Goal: Task Accomplishment & Management: Use online tool/utility

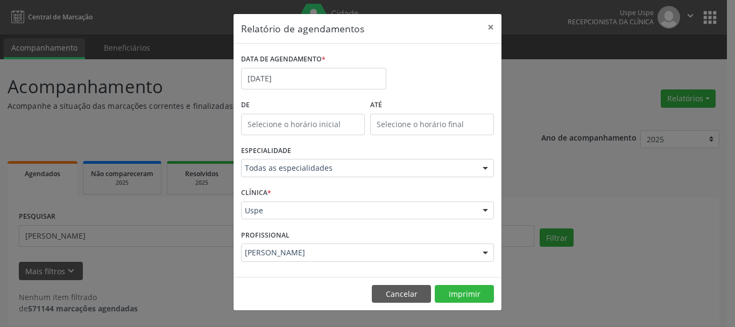
click at [485, 22] on button "×" at bounding box center [491, 27] width 22 height 26
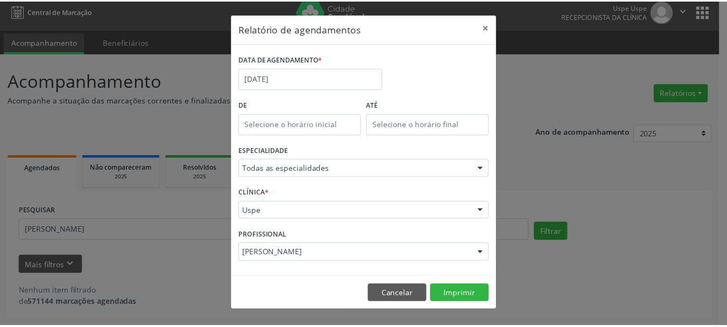
scroll to position [6, 0]
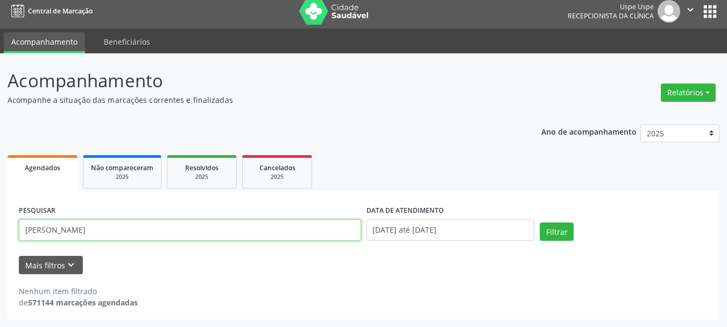
click at [151, 233] on input "[PERSON_NAME]" at bounding box center [190, 230] width 342 height 22
click at [147, 236] on input "[PERSON_NAME]" at bounding box center [190, 230] width 342 height 22
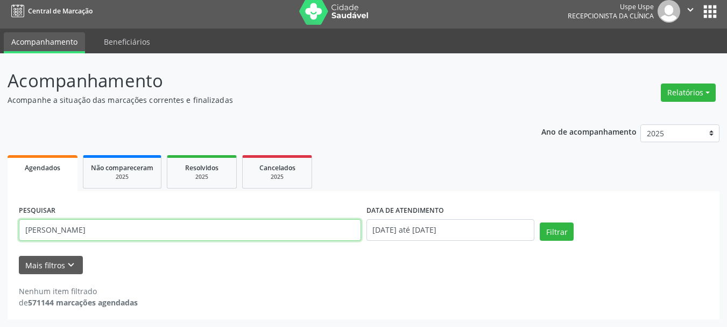
click at [147, 236] on input "[PERSON_NAME]" at bounding box center [190, 230] width 342 height 22
type input "[PERSON_NAME]"
click at [540, 222] on button "Filtrar" at bounding box center [557, 231] width 34 height 18
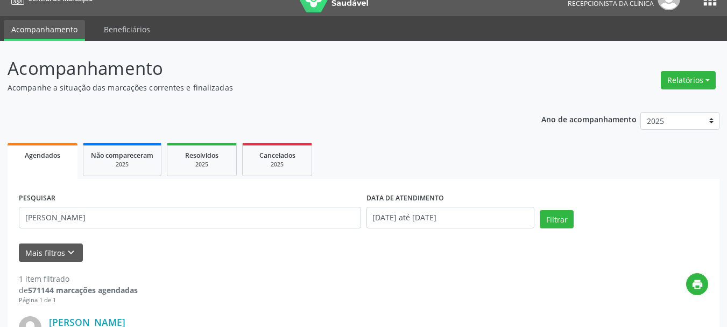
scroll to position [18, 0]
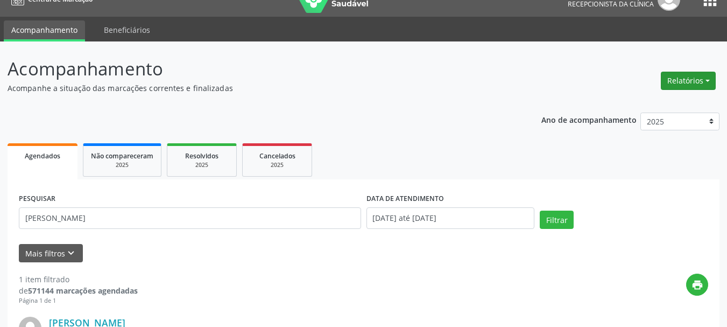
click at [673, 87] on button "Relatórios" at bounding box center [688, 81] width 55 height 18
click at [650, 103] on link "Agendamentos" at bounding box center [659, 103] width 116 height 15
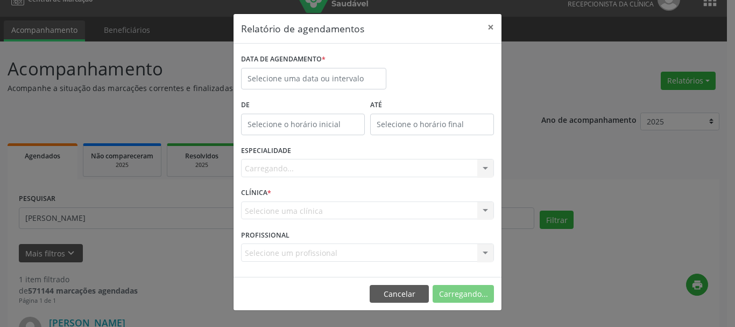
click at [332, 62] on div "DATA DE AGENDAMENTO *" at bounding box center [313, 59] width 145 height 17
click at [328, 74] on input "text" at bounding box center [313, 79] width 145 height 22
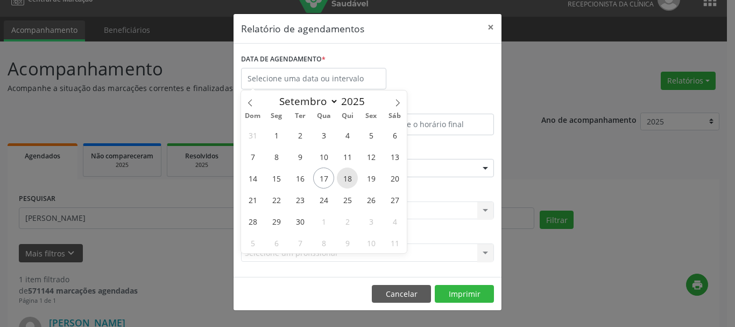
click at [354, 182] on span "18" at bounding box center [347, 177] width 21 height 21
type input "[DATE]"
click at [354, 182] on span "18" at bounding box center [347, 177] width 21 height 21
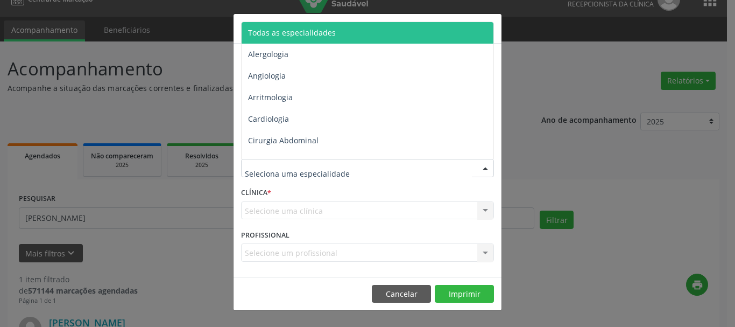
click at [290, 30] on span "Todas as especialidades" at bounding box center [292, 32] width 88 height 10
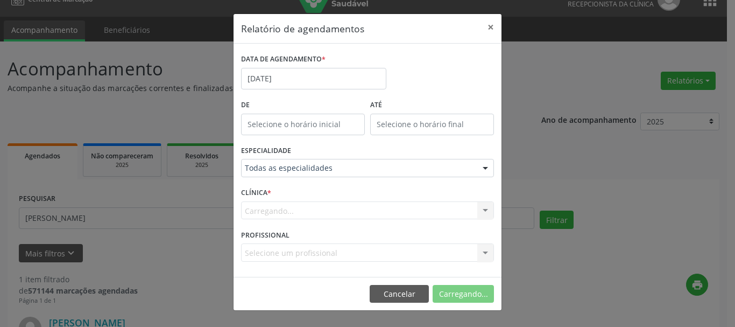
click at [266, 202] on div "Carregando..." at bounding box center [367, 210] width 253 height 18
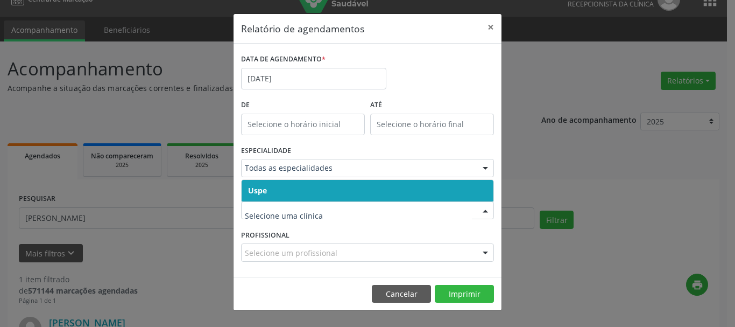
click at [260, 188] on span "Uspe" at bounding box center [257, 190] width 19 height 10
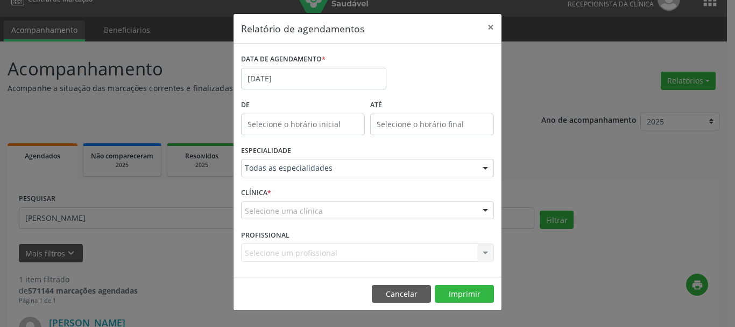
click at [260, 188] on span "Uspe" at bounding box center [257, 190] width 18 height 10
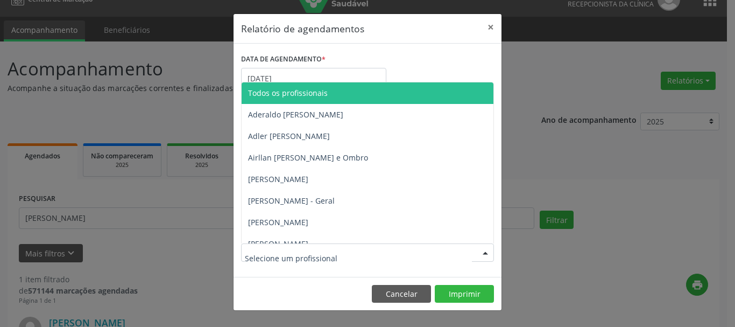
type input "E"
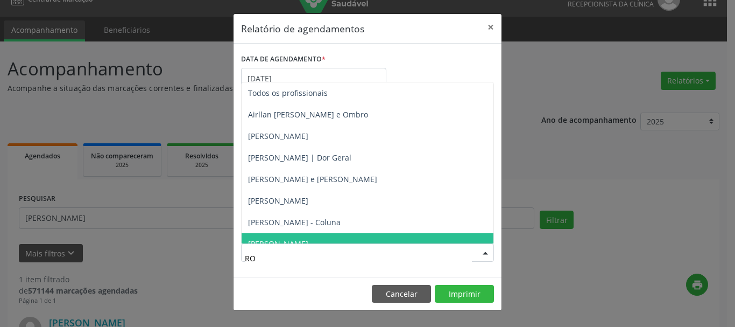
type input "[PERSON_NAME]"
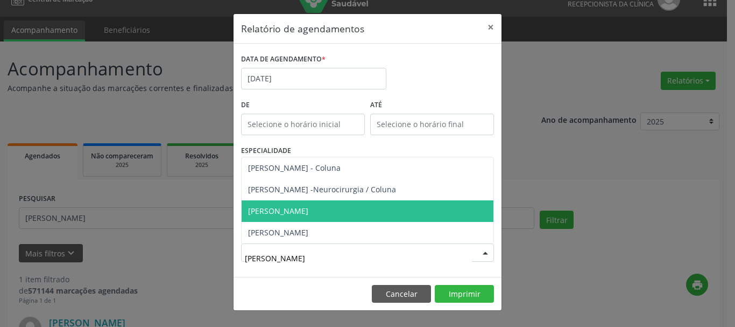
click at [284, 201] on span "[PERSON_NAME]" at bounding box center [368, 211] width 252 height 22
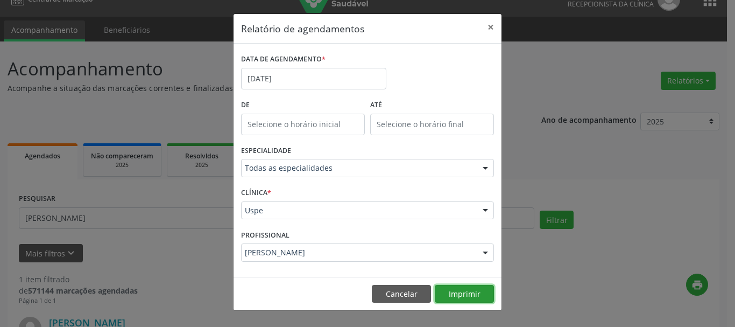
click at [467, 292] on button "Imprimir" at bounding box center [464, 294] width 59 height 18
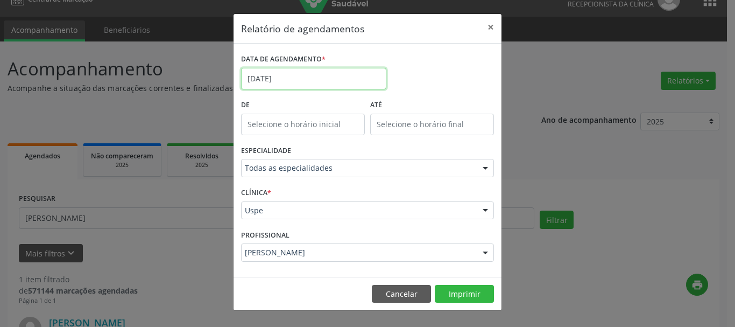
click at [275, 81] on input "[DATE]" at bounding box center [313, 79] width 145 height 22
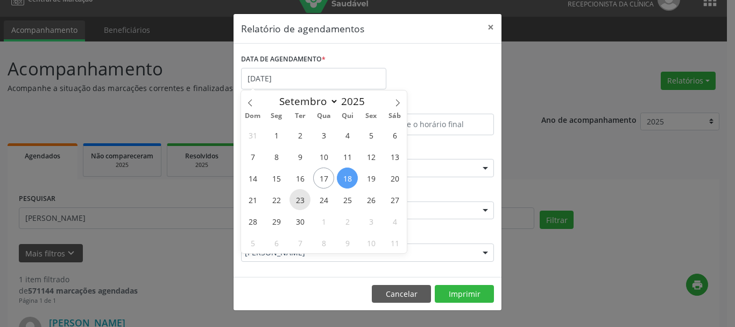
click at [304, 190] on span "23" at bounding box center [300, 199] width 21 height 21
type input "23/09/2025"
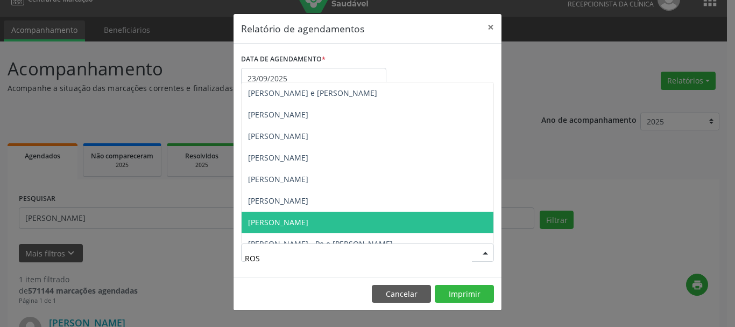
type input "ROST"
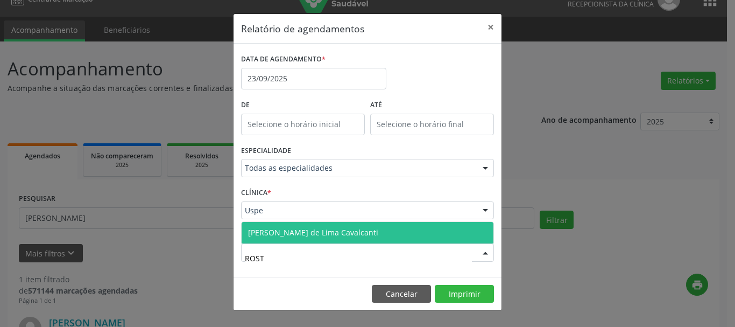
click at [298, 224] on span "[PERSON_NAME] de Lima Cavalcanti" at bounding box center [368, 233] width 252 height 22
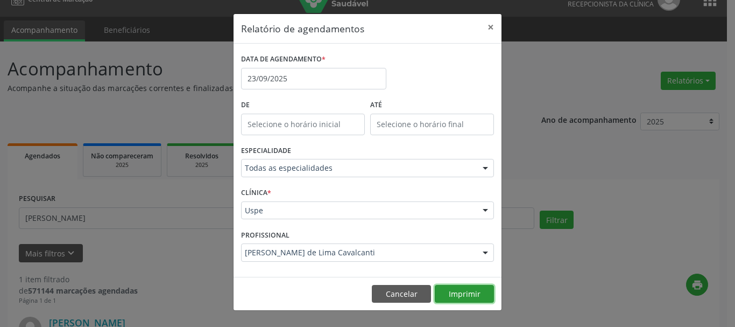
click at [483, 291] on button "Imprimir" at bounding box center [464, 294] width 59 height 18
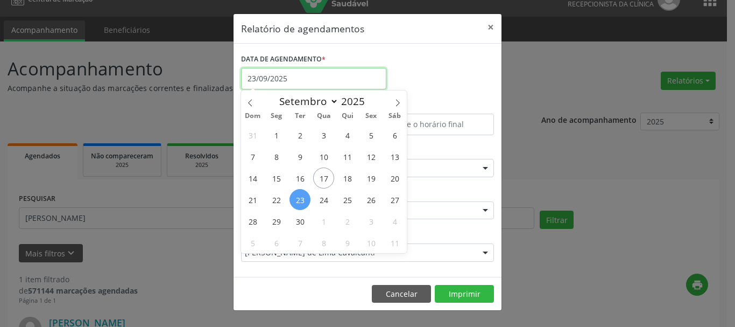
click at [271, 74] on input "23/09/2025" at bounding box center [313, 79] width 145 height 22
click at [299, 197] on span "23" at bounding box center [300, 199] width 21 height 21
type input "23/09/2025"
click at [299, 197] on span "23" at bounding box center [300, 199] width 21 height 21
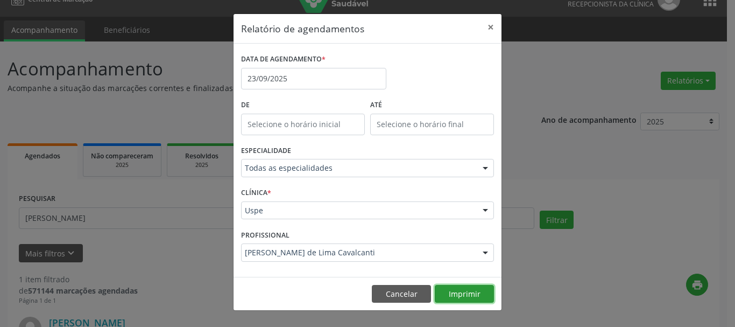
click at [455, 293] on button "Imprimir" at bounding box center [464, 294] width 59 height 18
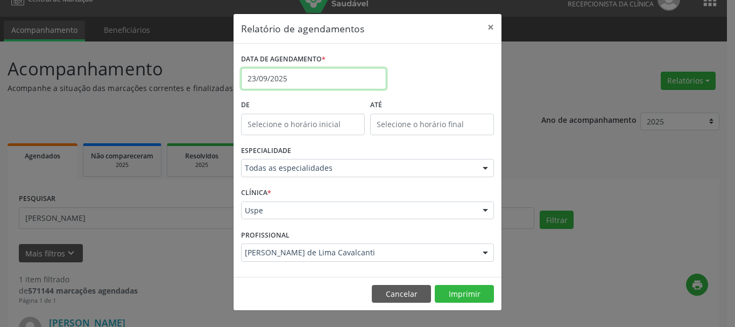
click at [314, 82] on input "23/09/2025" at bounding box center [313, 79] width 145 height 22
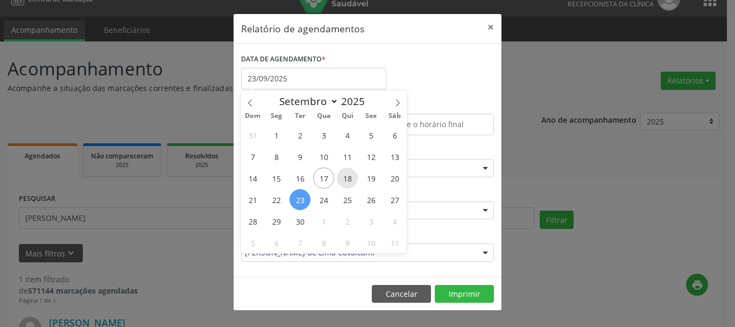
click at [341, 179] on span "18" at bounding box center [347, 177] width 21 height 21
type input "[DATE]"
click at [341, 179] on span "18" at bounding box center [347, 177] width 21 height 21
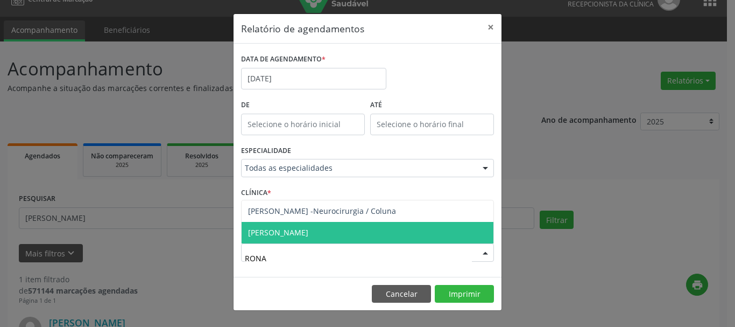
type input "RONAL"
click at [308, 235] on span "[PERSON_NAME]" at bounding box center [278, 232] width 60 height 10
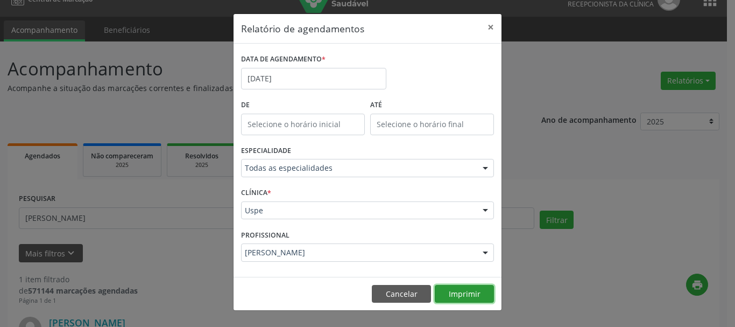
click at [477, 299] on button "Imprimir" at bounding box center [464, 294] width 59 height 18
click at [497, 26] on button "×" at bounding box center [491, 27] width 22 height 26
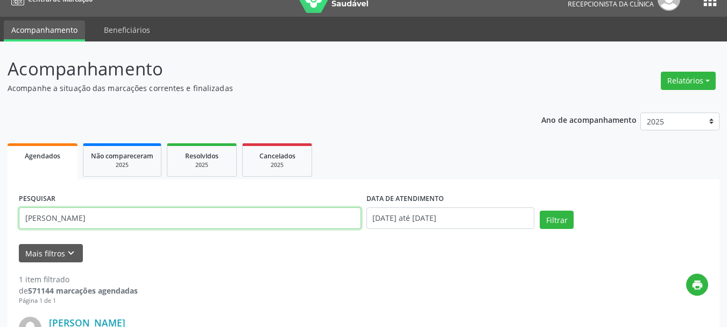
click at [173, 208] on input "[PERSON_NAME]" at bounding box center [190, 218] width 342 height 22
paste input "[PERSON_NAME]"
type input "[PERSON_NAME]"
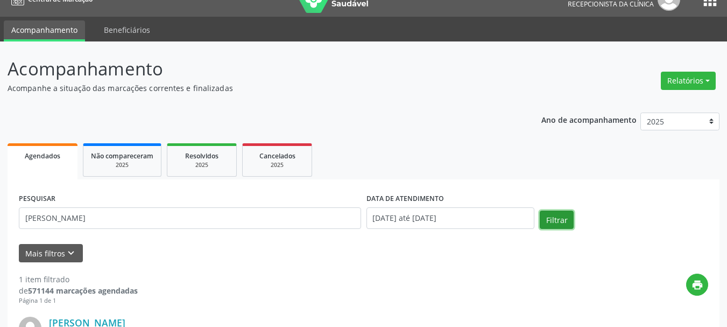
click at [550, 216] on button "Filtrar" at bounding box center [557, 219] width 34 height 18
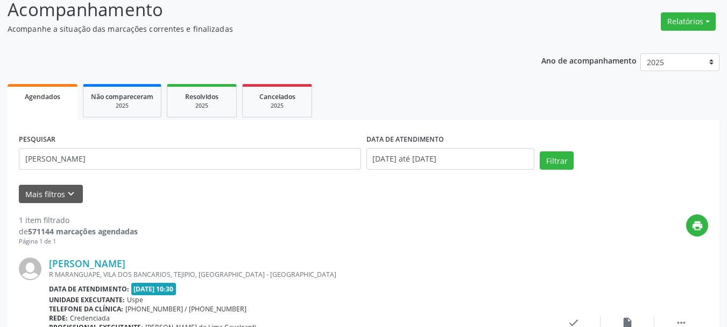
scroll to position [179, 0]
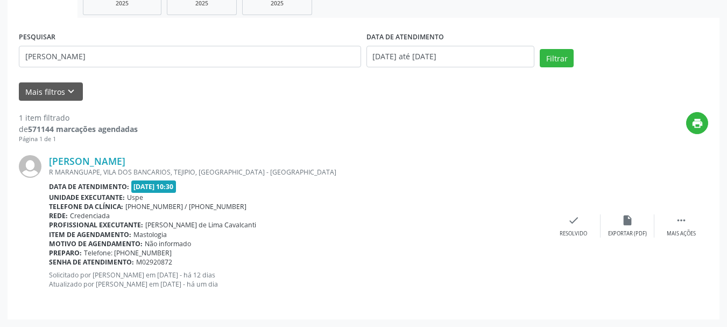
drag, startPoint x: 48, startPoint y: 153, endPoint x: 225, endPoint y: 259, distance: 206.0
click at [225, 259] on div "[PERSON_NAME] R MARANGUAPE, [GEOGRAPHIC_DATA], [GEOGRAPHIC_DATA], [GEOGRAPHIC_D…" at bounding box center [364, 226] width 690 height 164
copy div "[PERSON_NAME] R MARANGUAPE, VILA DOS BANCARIOS, TEJIPIO, [GEOGRAPHIC_DATA] - PE…"
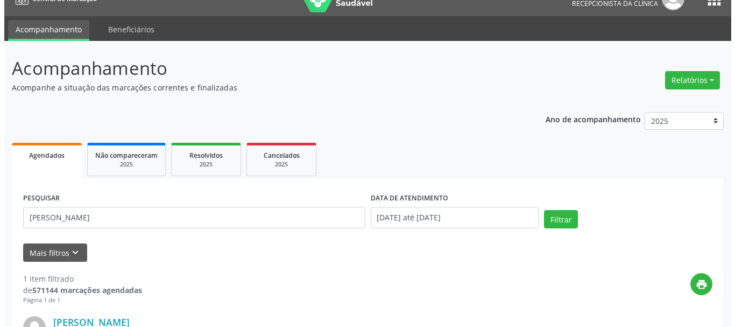
scroll to position [18, 0]
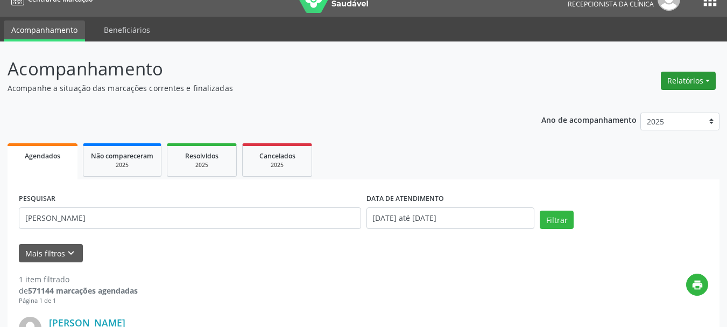
click at [696, 79] on button "Relatórios" at bounding box center [688, 81] width 55 height 18
click at [657, 103] on link "Agendamentos" at bounding box center [659, 103] width 116 height 15
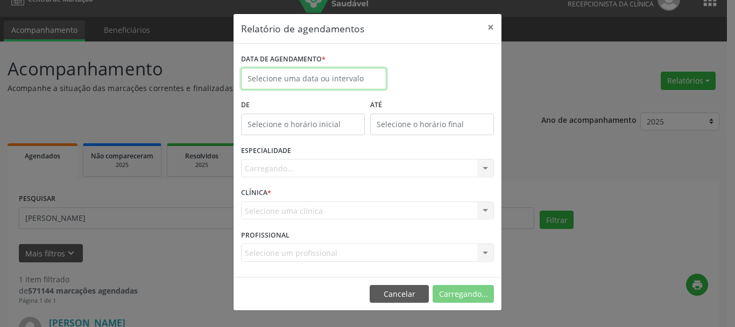
click at [318, 79] on input "text" at bounding box center [313, 79] width 145 height 22
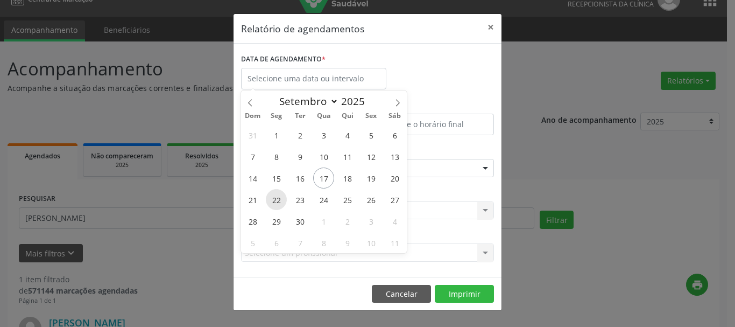
click at [278, 206] on span "22" at bounding box center [276, 199] width 21 height 21
type input "22/09/2025"
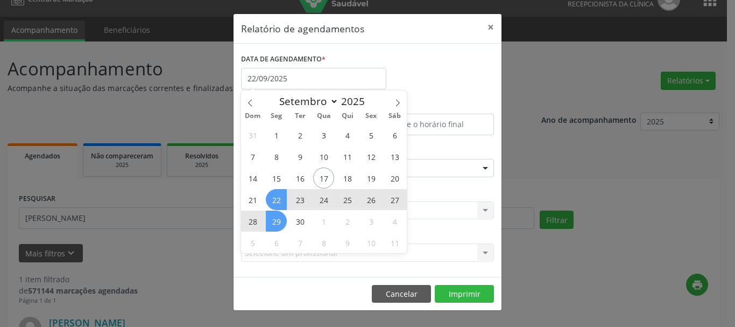
click at [280, 214] on span "29" at bounding box center [276, 220] width 21 height 21
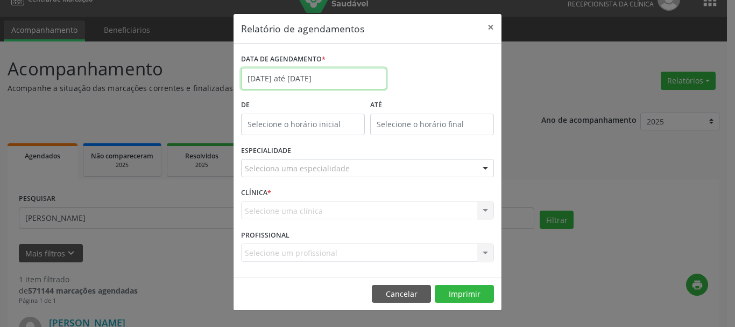
click at [285, 78] on input "[DATE] até [DATE]" at bounding box center [313, 79] width 145 height 22
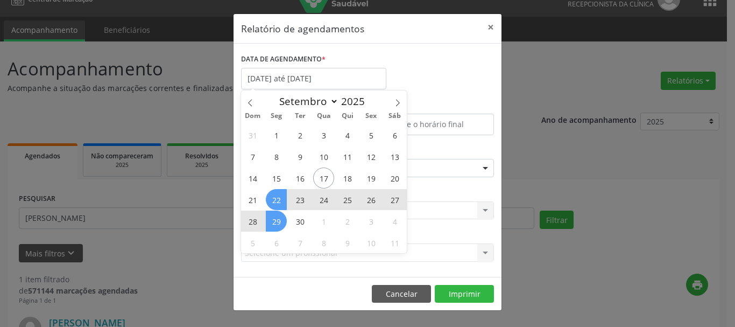
click at [275, 219] on span "29" at bounding box center [276, 220] width 21 height 21
type input "[DATE]"
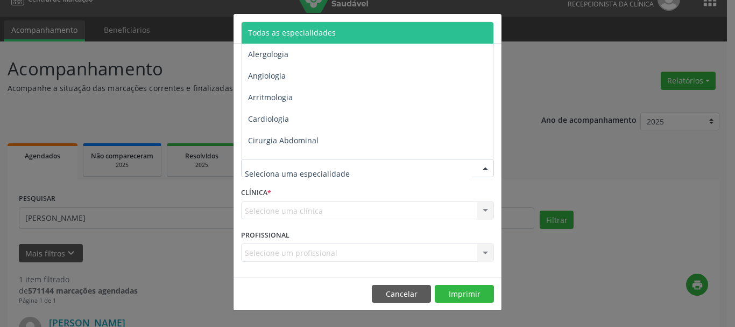
click at [273, 28] on span "Todas as especialidades" at bounding box center [292, 32] width 88 height 10
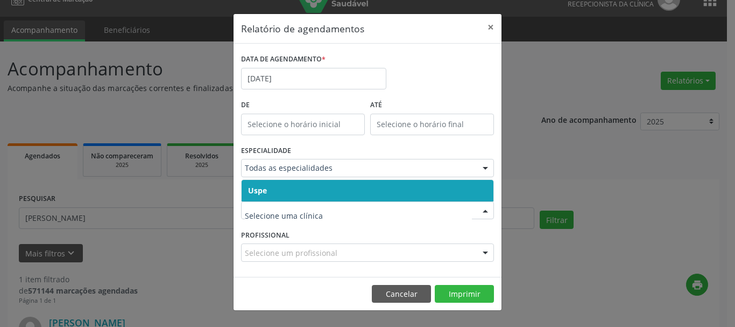
click at [262, 199] on span "Uspe" at bounding box center [368, 191] width 252 height 22
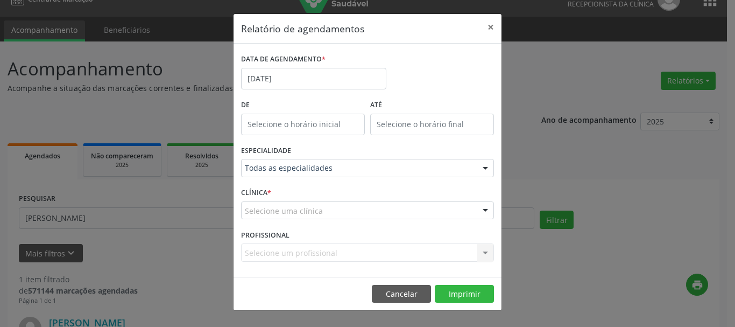
click at [262, 199] on span "Uspe" at bounding box center [368, 191] width 252 height 22
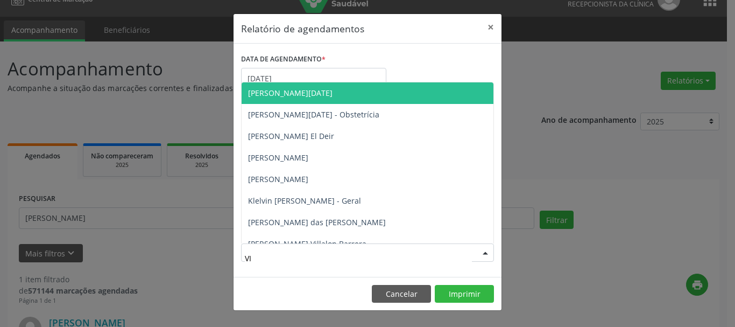
type input "VIC"
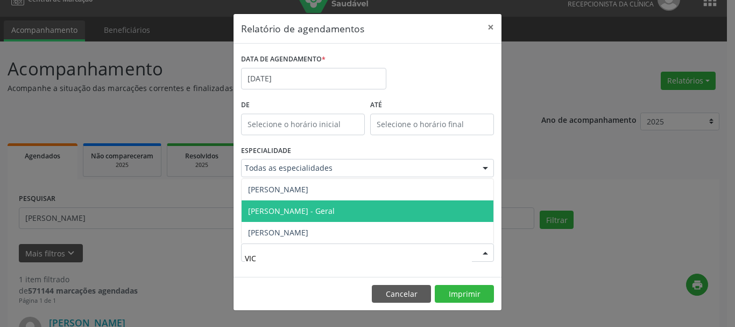
click at [307, 210] on span "[PERSON_NAME] - Geral" at bounding box center [291, 211] width 87 height 10
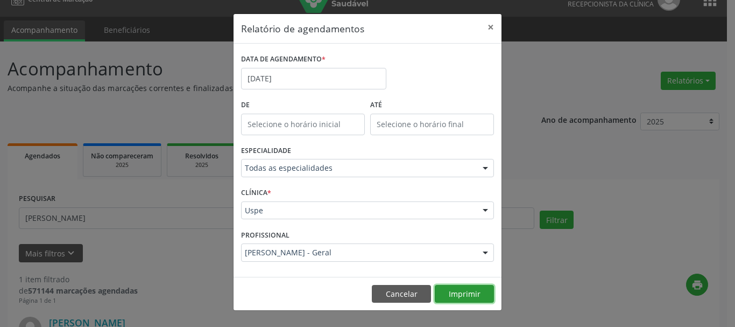
click at [458, 286] on button "Imprimir" at bounding box center [464, 294] width 59 height 18
